Goal: Transaction & Acquisition: Purchase product/service

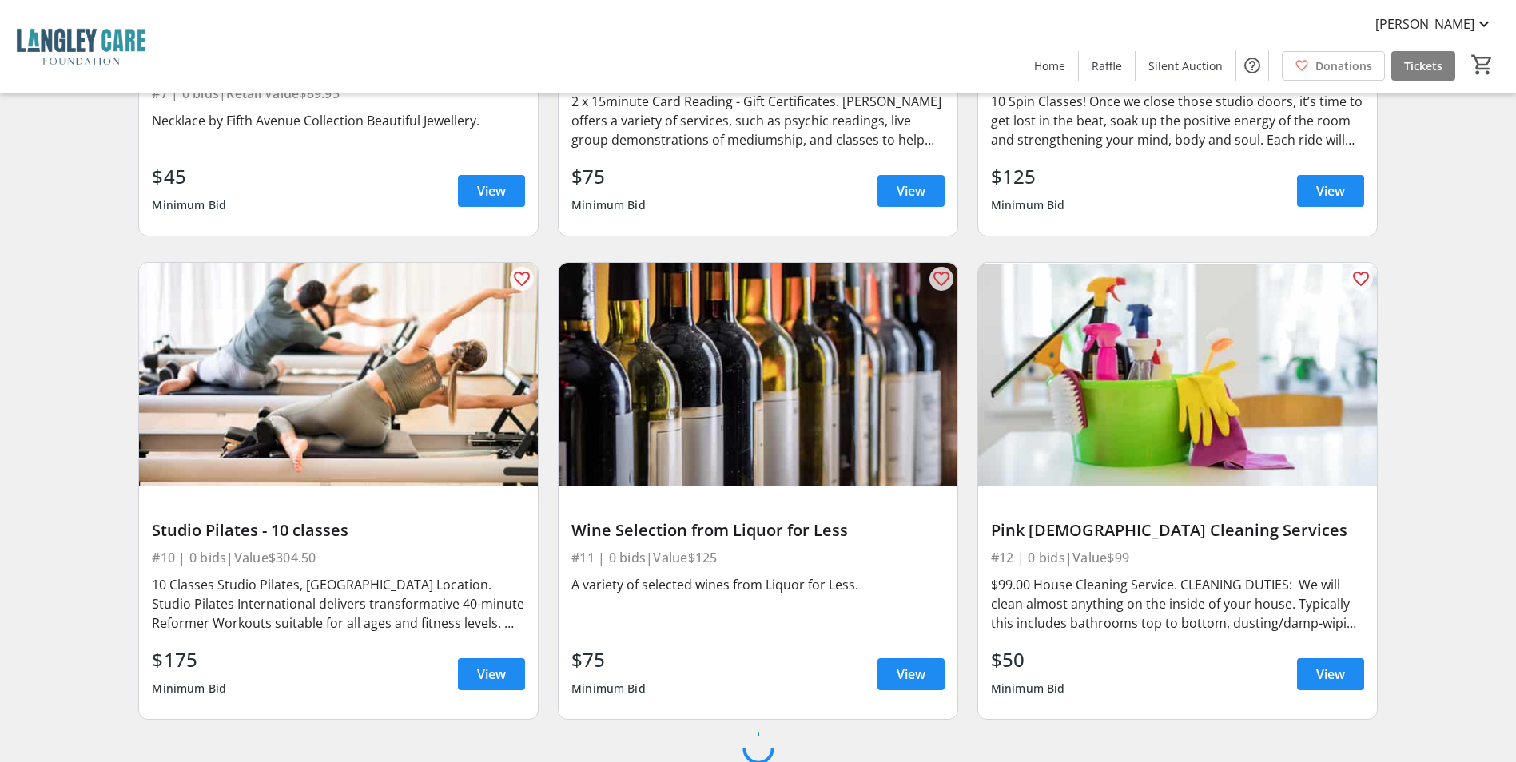
scroll to position [1435, 0]
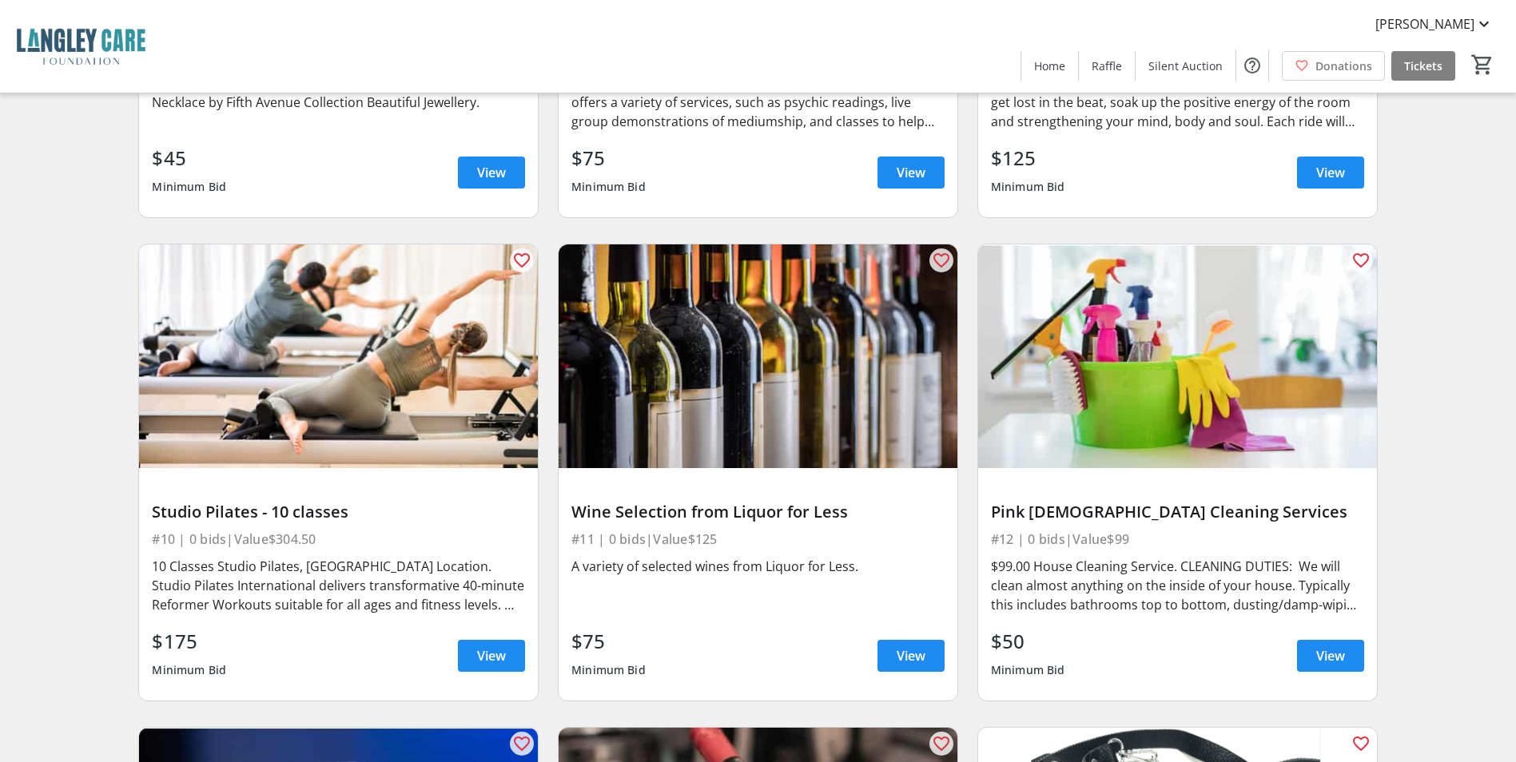
click at [785, 58] on div "[PERSON_NAME] Home Raffle Silent Auction Donations Tickets 0" at bounding box center [758, 46] width 1516 height 93
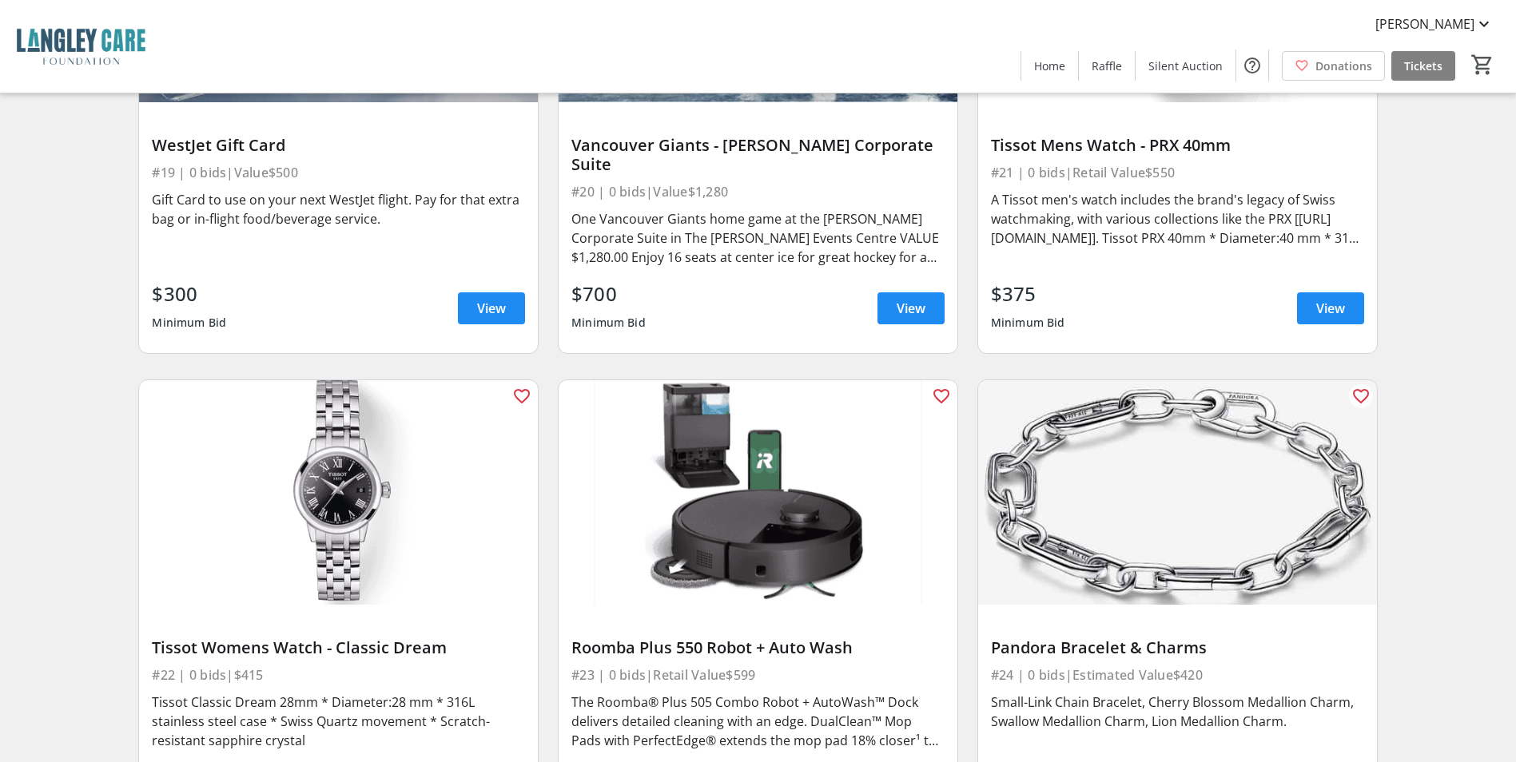
scroll to position [3336, 0]
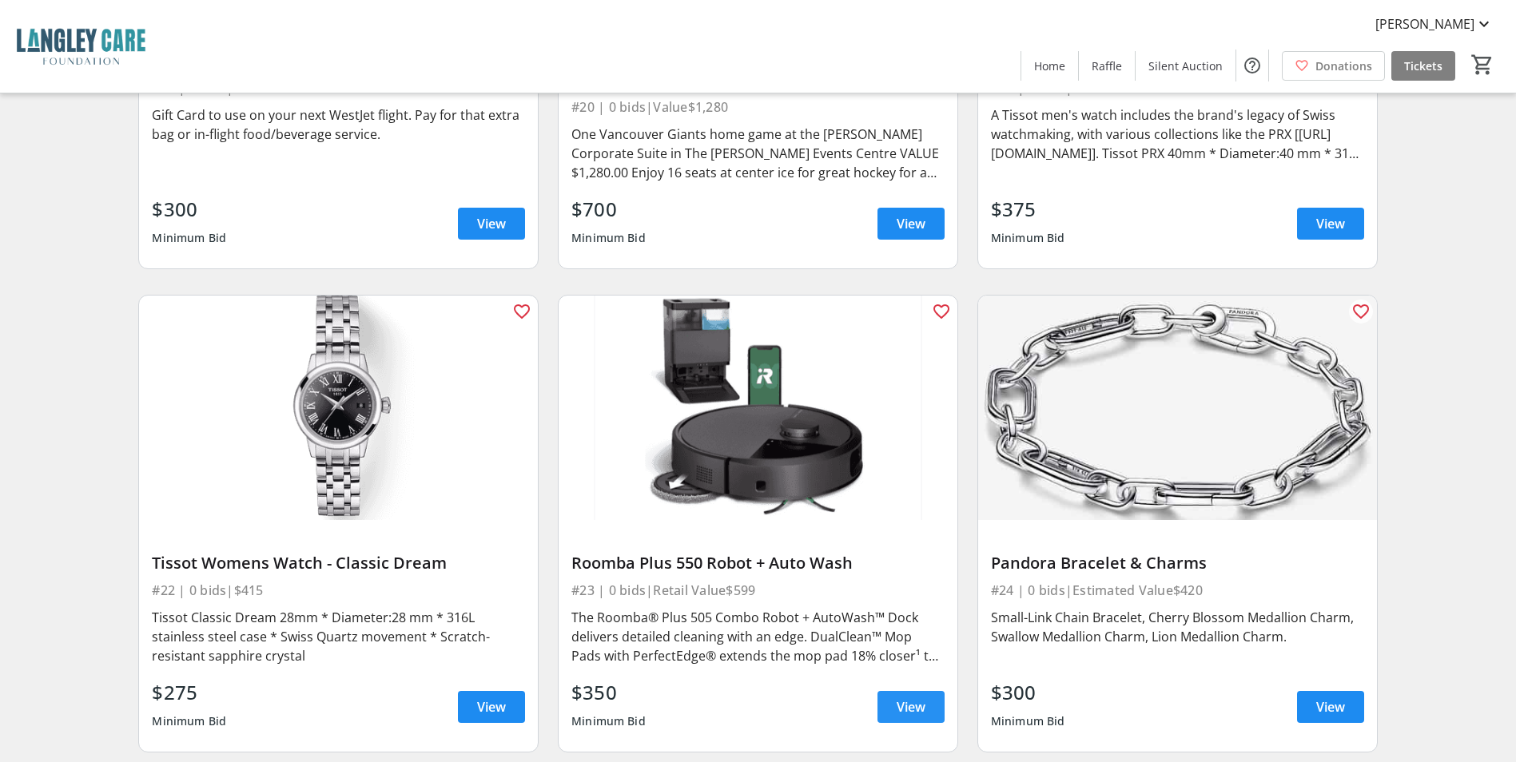
click at [923, 688] on span at bounding box center [910, 707] width 67 height 38
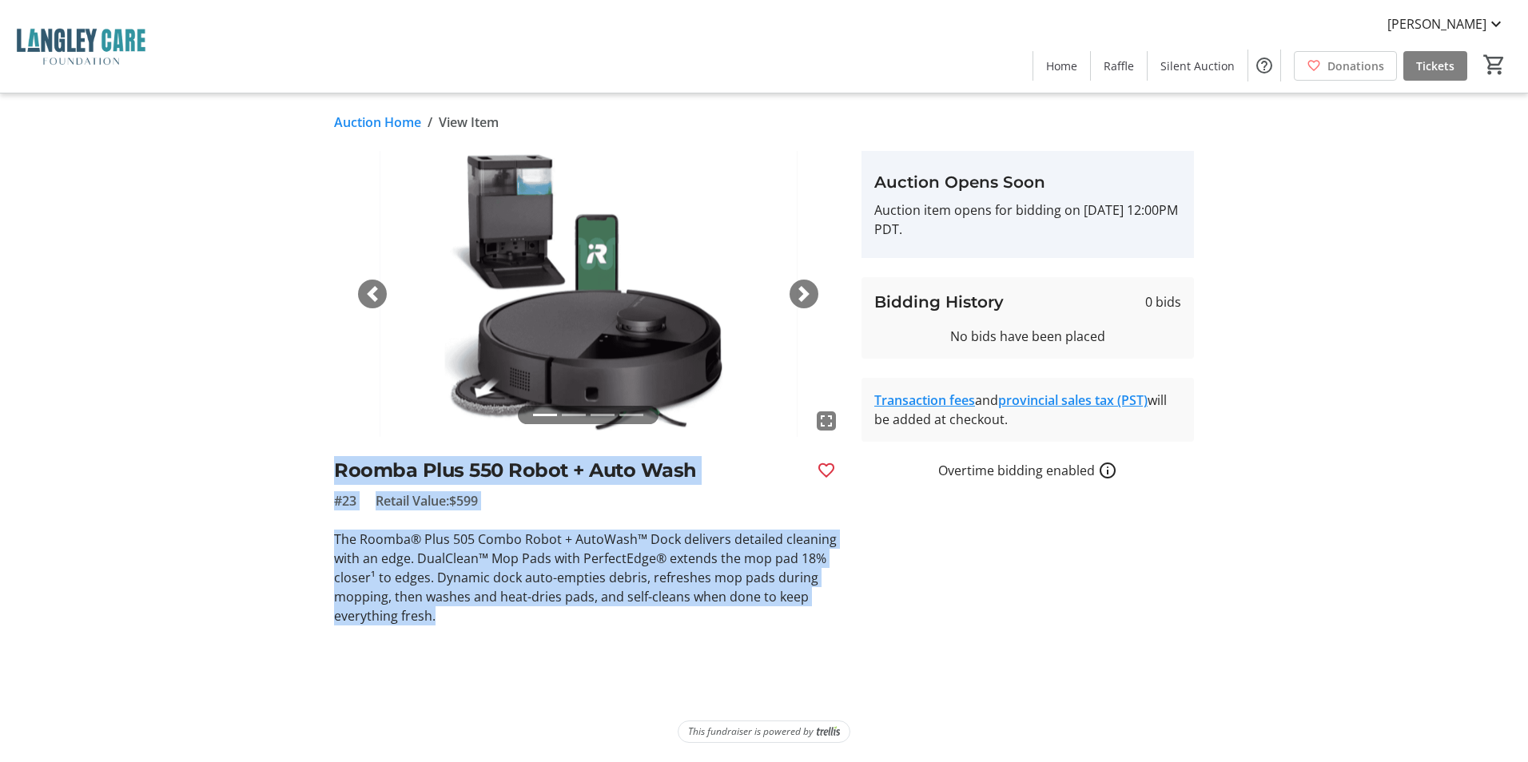
drag, startPoint x: 334, startPoint y: 464, endPoint x: 497, endPoint y: 608, distance: 217.4
click at [497, 608] on div "fullscreen fullscreen fullscreen fullscreen Previous Next Roomba Plus 550 Robot…" at bounding box center [588, 388] width 508 height 475
click at [495, 623] on p "The Roomba® Plus 505 Combo Robot + AutoWash™ Dock delivers detailed cleaning wi…" at bounding box center [588, 578] width 508 height 96
drag, startPoint x: 486, startPoint y: 617, endPoint x: 314, endPoint y: 464, distance: 229.8
click at [314, 464] on div "fullscreen fullscreen fullscreen fullscreen Previous Next Roomba Plus 550 Robot…" at bounding box center [764, 388] width 1055 height 475
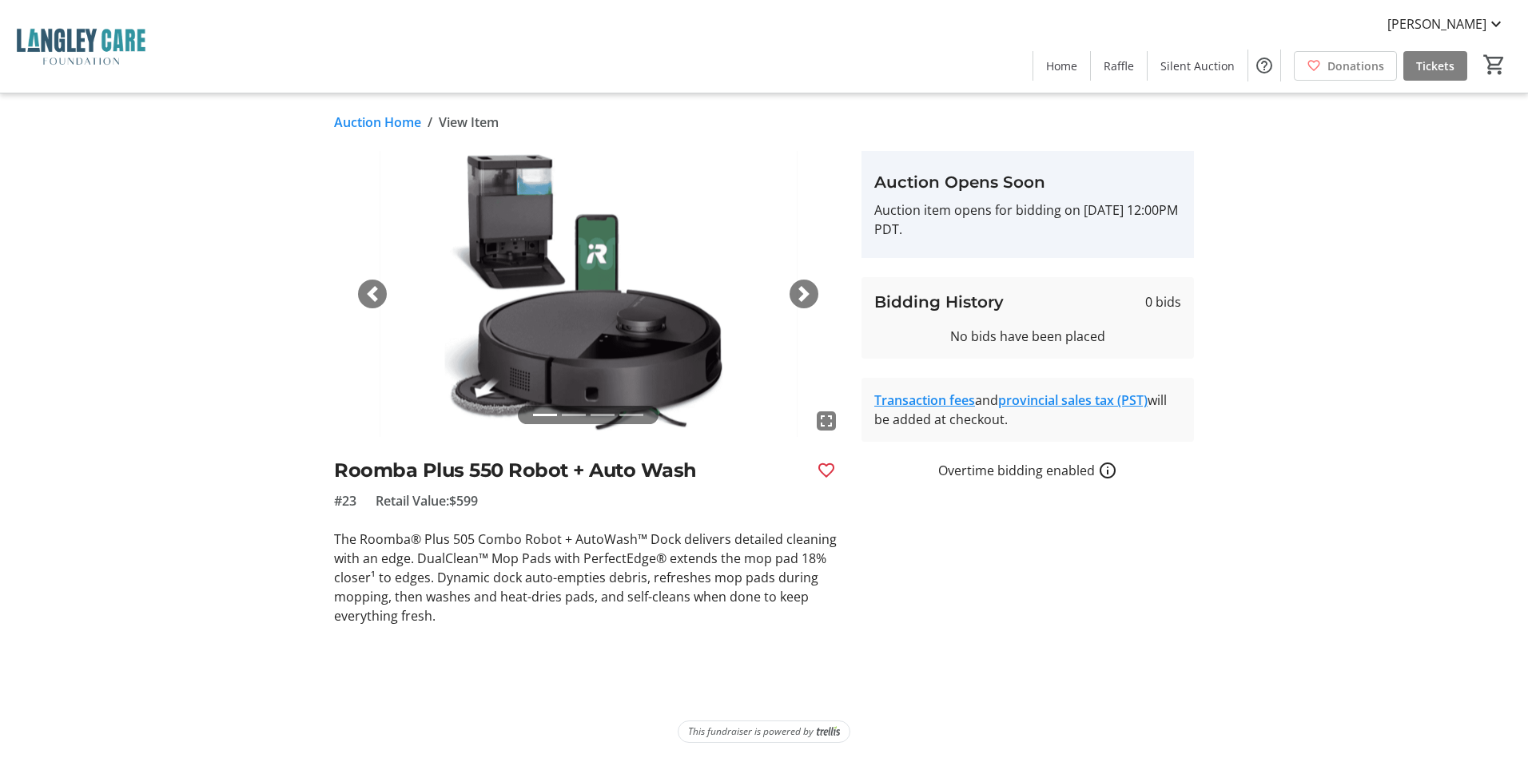
click at [315, 422] on div "fullscreen fullscreen fullscreen fullscreen Previous Next Roomba Plus 550 Robot…" at bounding box center [764, 388] width 1055 height 475
click at [801, 295] on span "button" at bounding box center [804, 294] width 16 height 16
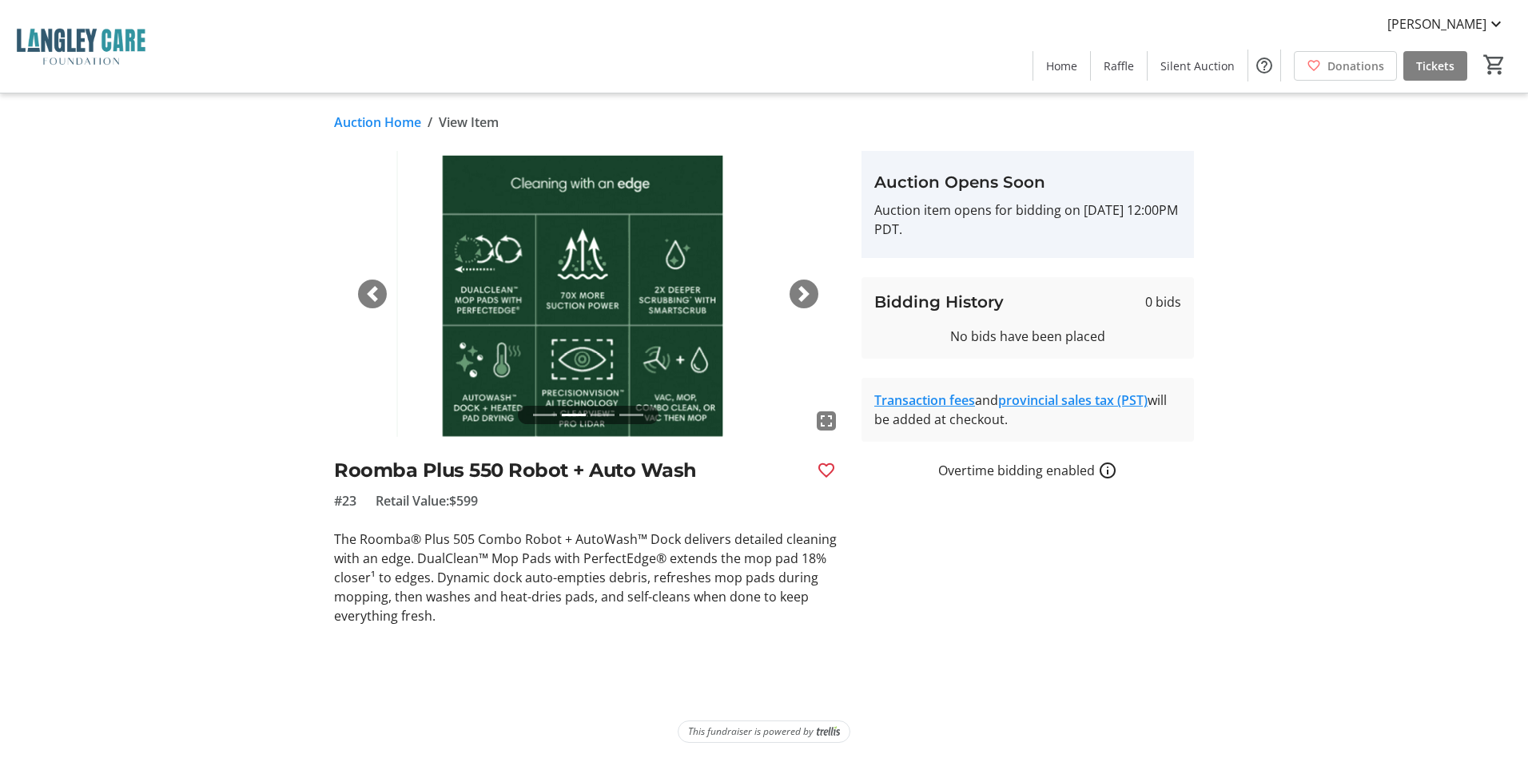
click at [801, 295] on span "button" at bounding box center [804, 294] width 16 height 16
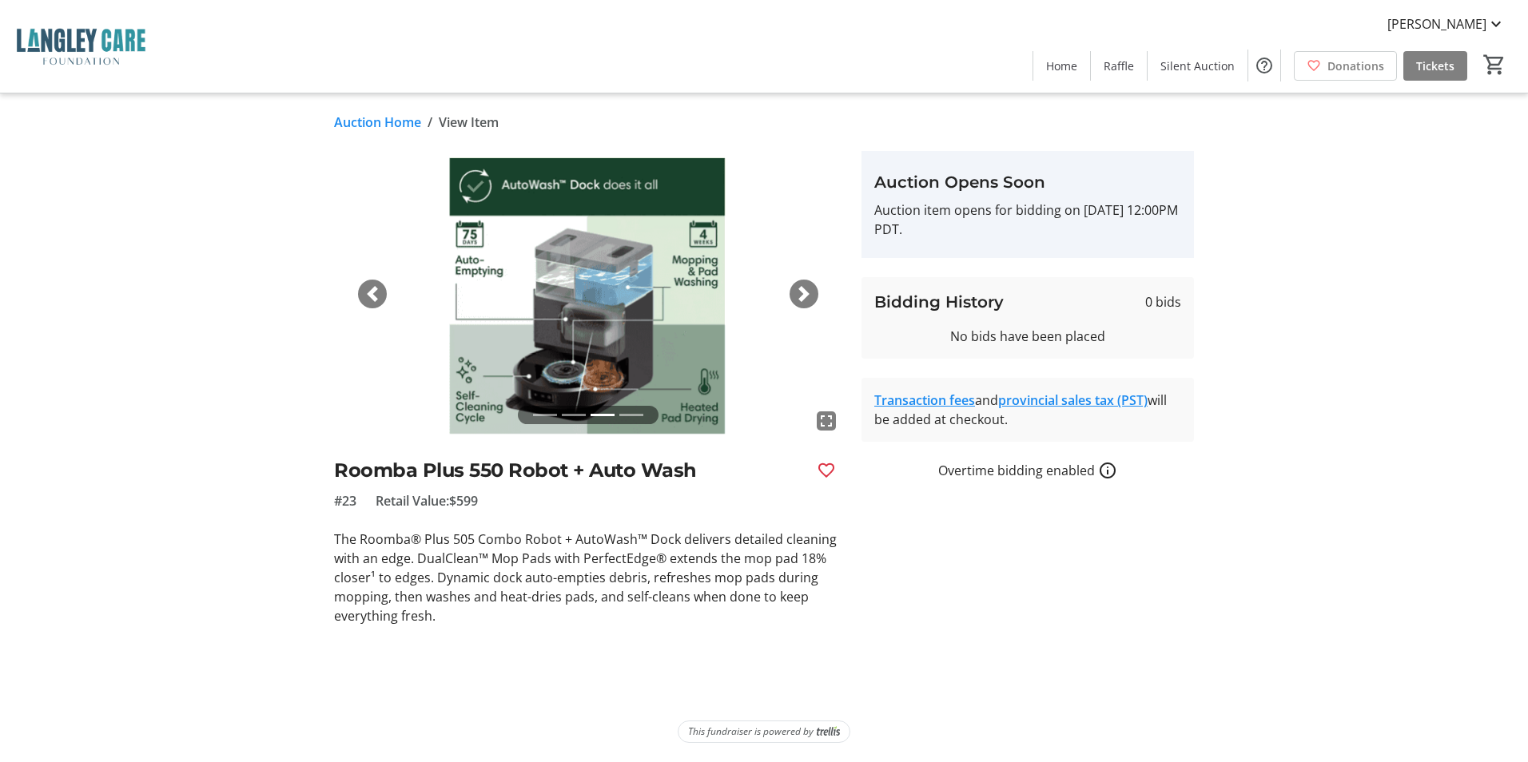
click at [801, 295] on span "button" at bounding box center [804, 294] width 16 height 16
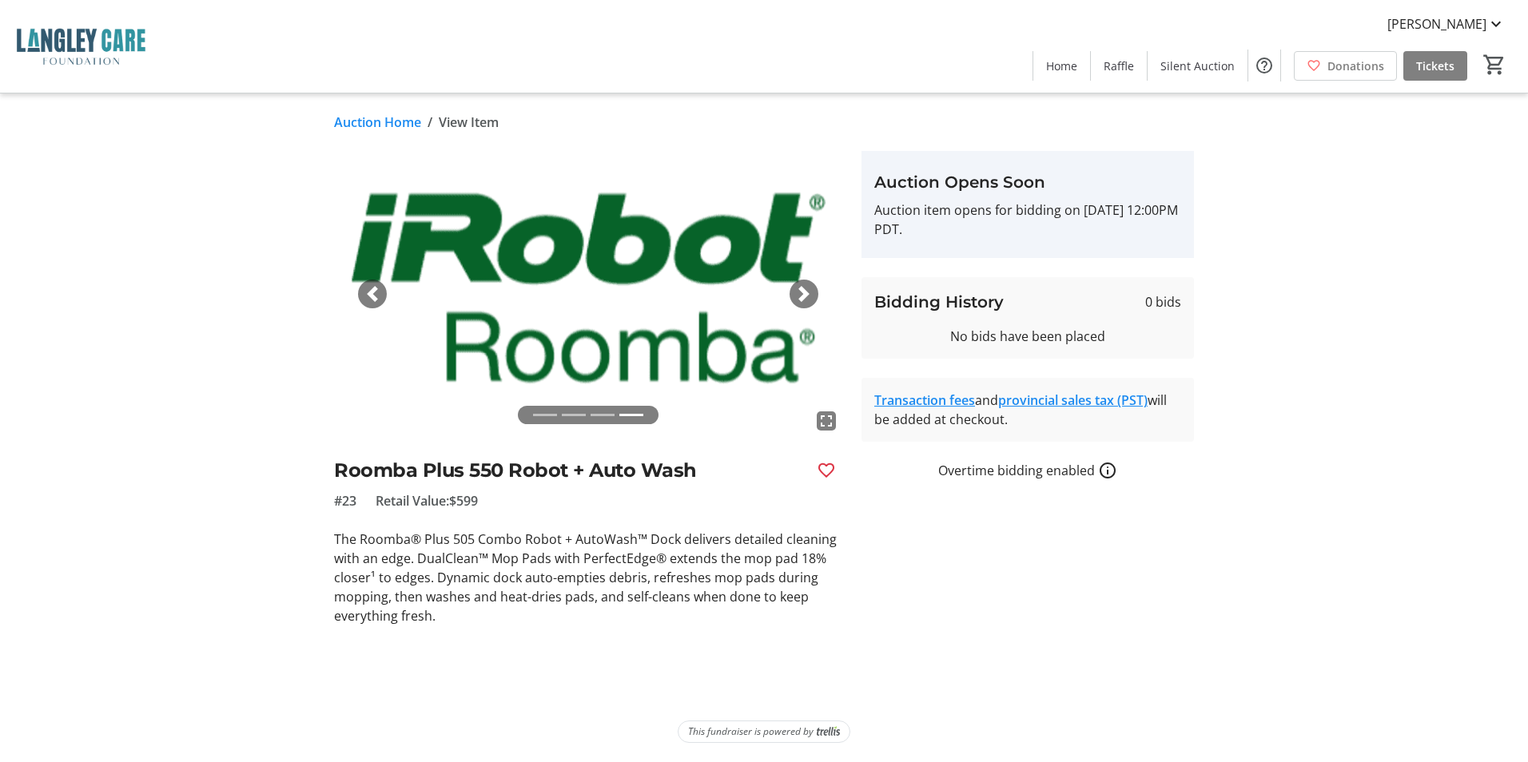
click at [801, 295] on span "button" at bounding box center [804, 294] width 16 height 16
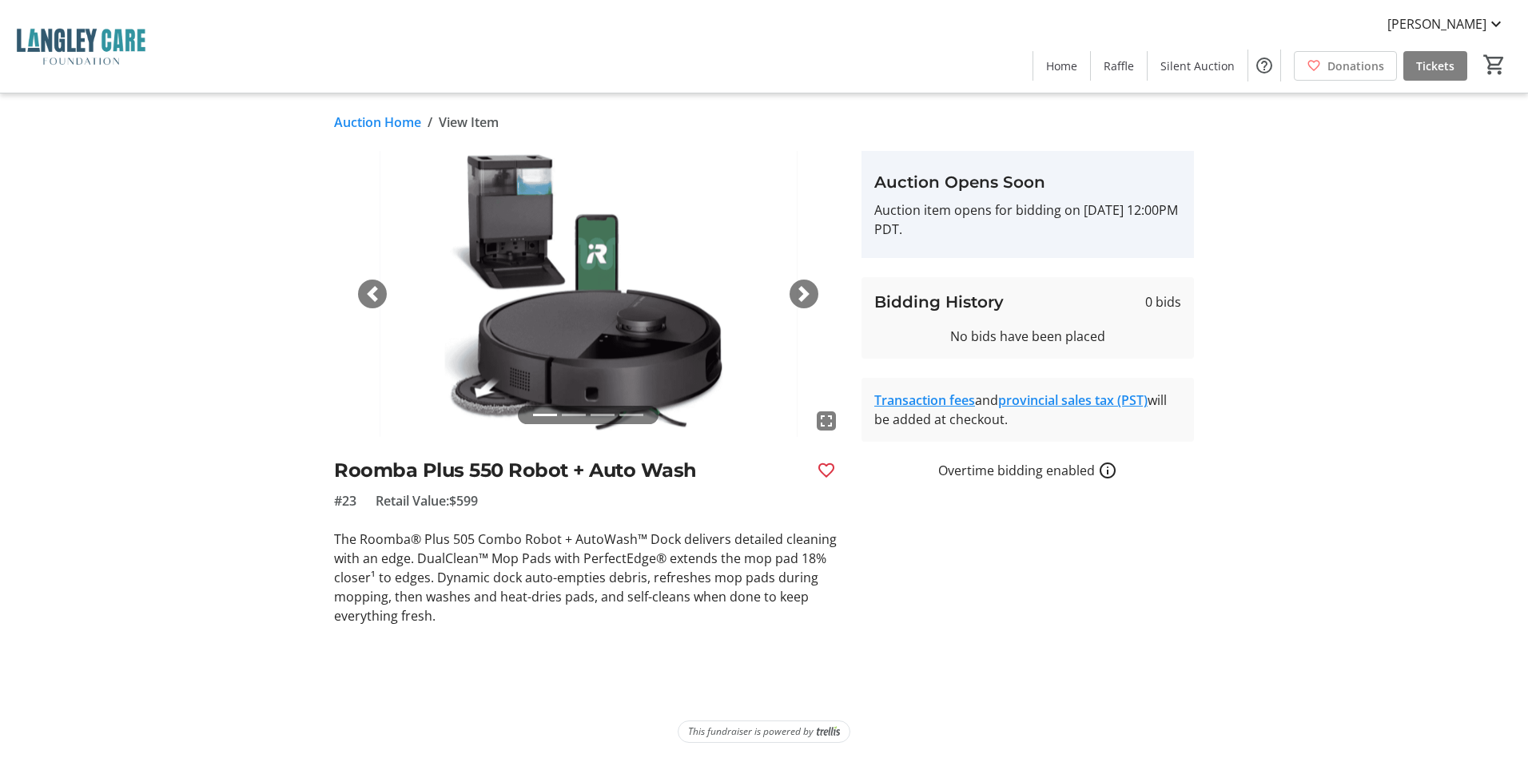
click at [368, 120] on link "Auction Home" at bounding box center [377, 122] width 87 height 19
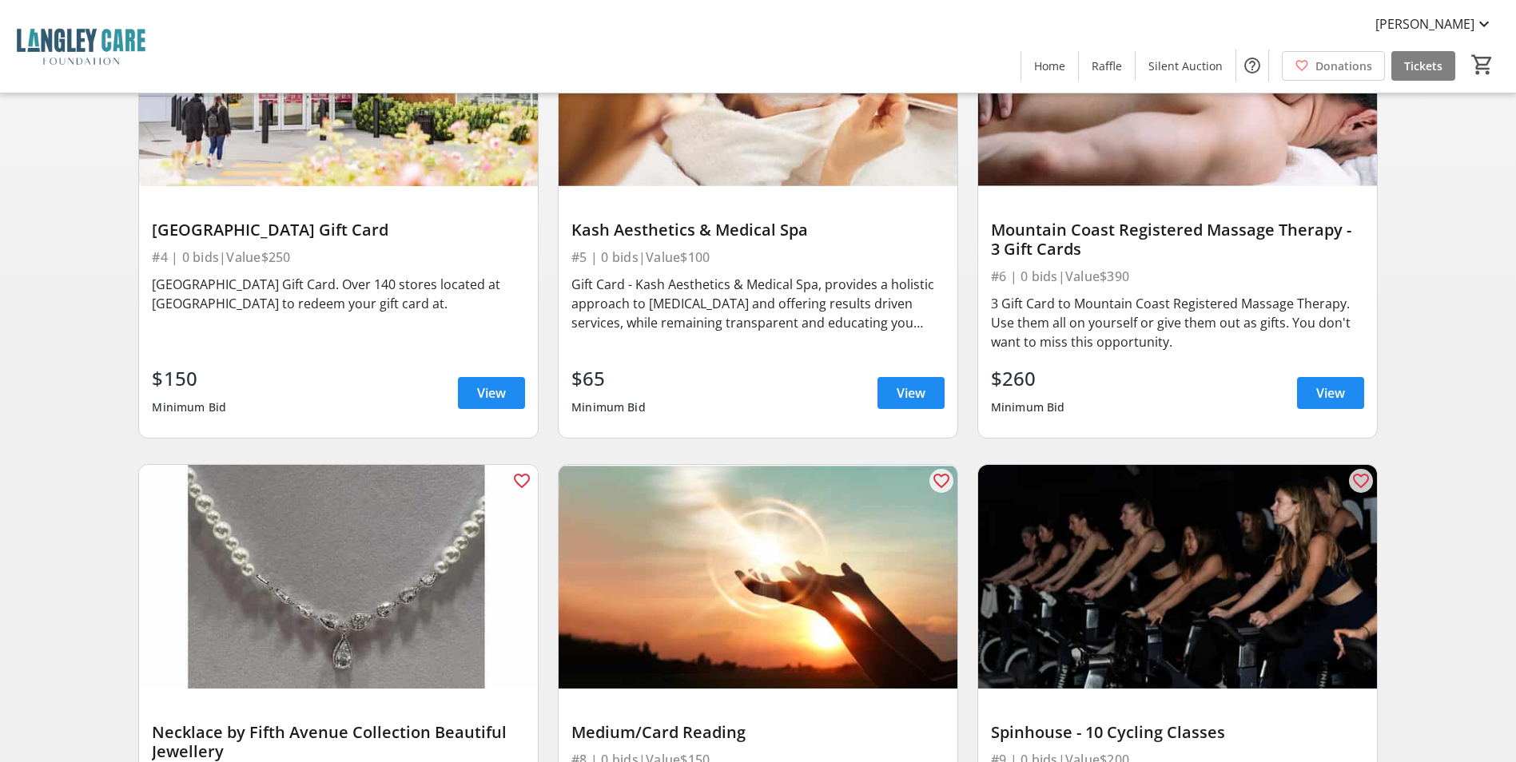
scroll to position [405, 0]
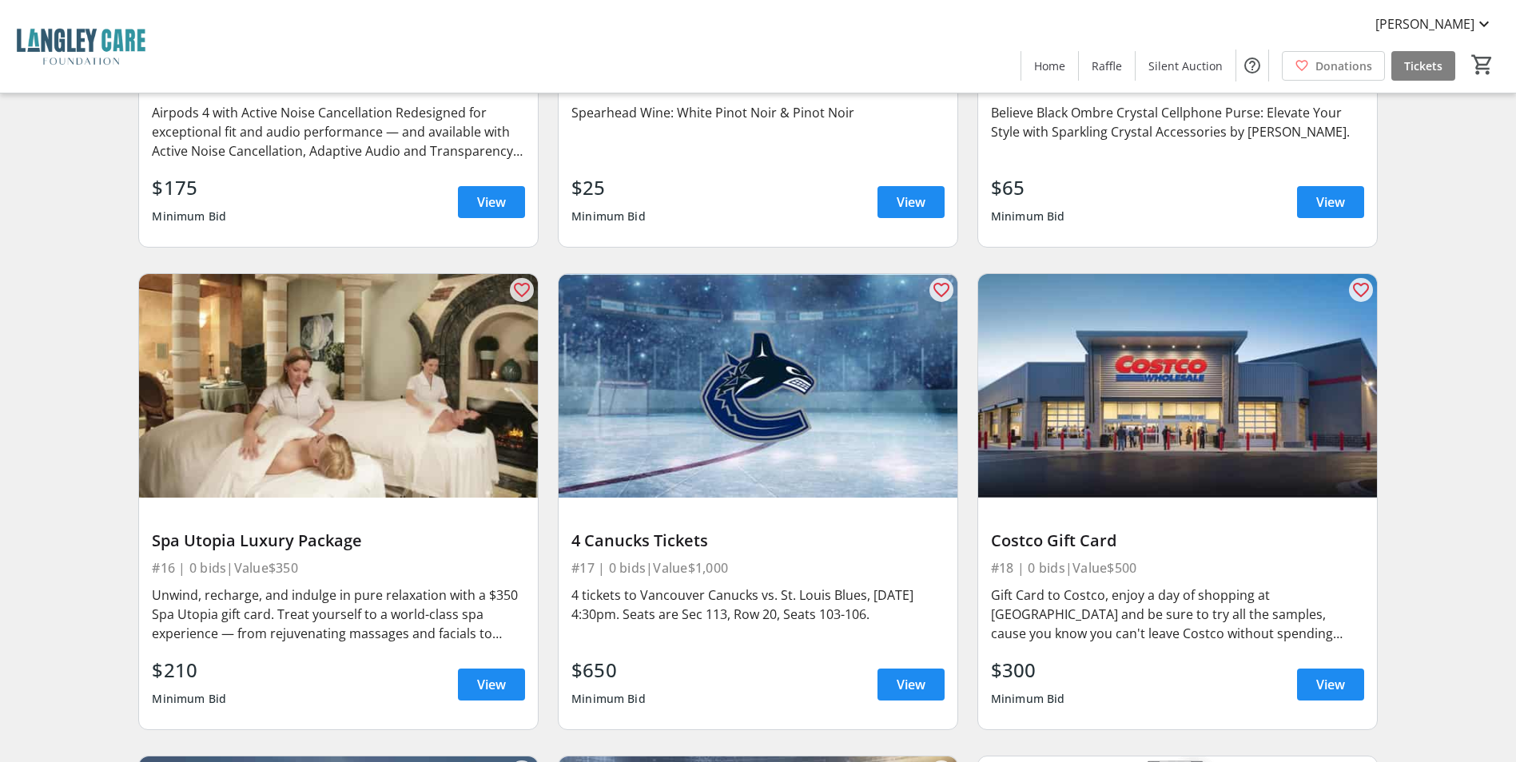
scroll to position [2633, 0]
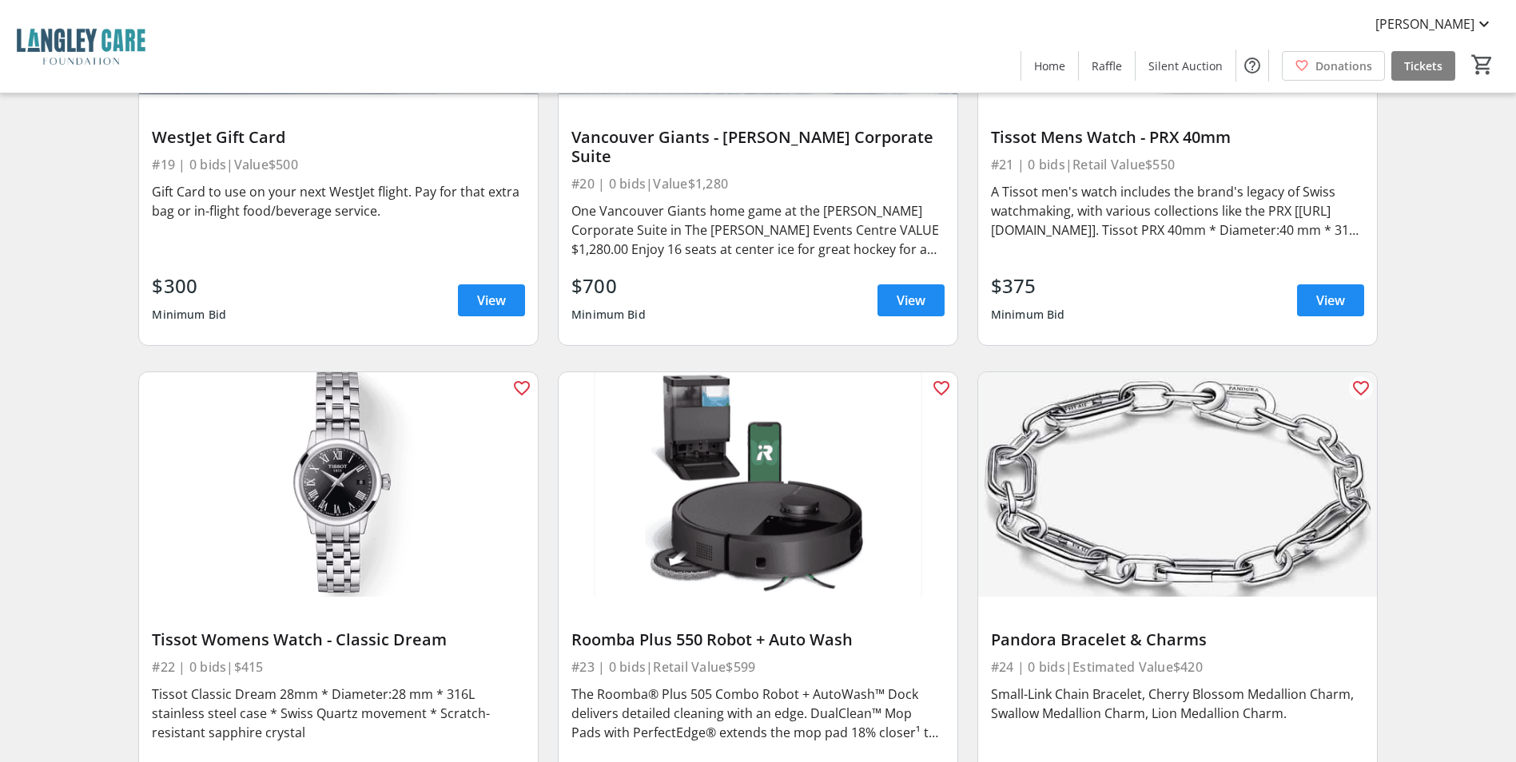
scroll to position [3336, 0]
